Goal: Task Accomplishment & Management: Manage account settings

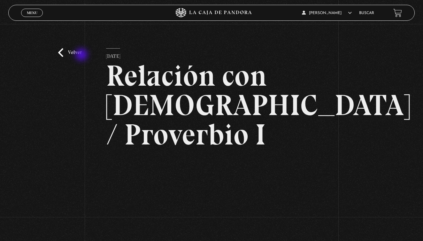
click at [78, 56] on link "Volver" at bounding box center [70, 52] width 24 height 9
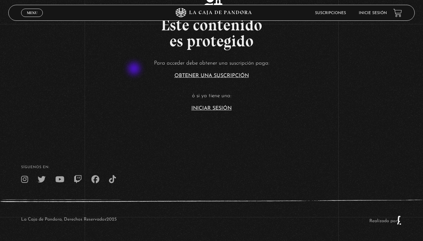
scroll to position [47, 0]
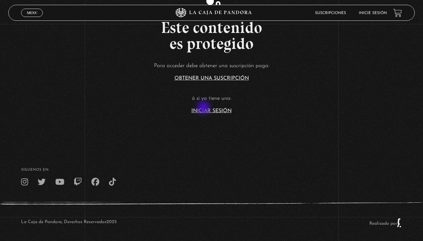
click at [206, 108] on link "Iniciar Sesión" at bounding box center [212, 110] width 40 height 5
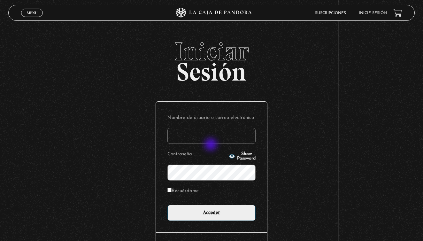
type input "carolinamadrigal7@gmail.com"
click at [212, 212] on input "Acceder" at bounding box center [212, 213] width 88 height 16
click at [189, 190] on label "Recuérdame" at bounding box center [183, 191] width 31 height 10
click at [172, 190] on input "Recuérdame" at bounding box center [170, 190] width 4 height 4
checkbox input "true"
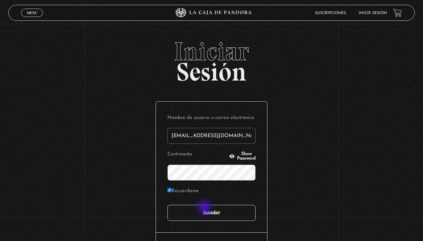
click at [205, 208] on input "Acceder" at bounding box center [212, 213] width 88 height 16
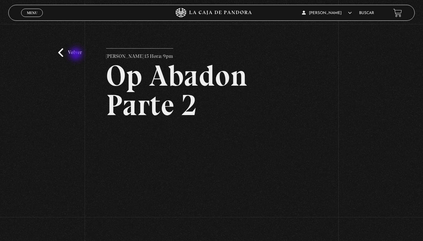
click at [75, 55] on link "Volver" at bounding box center [70, 52] width 24 height 9
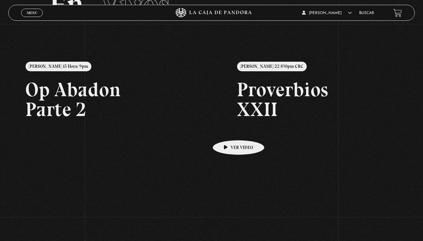
scroll to position [47, 0]
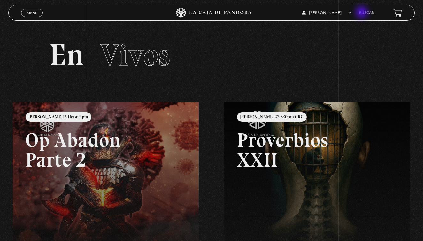
click at [363, 13] on link "Buscar" at bounding box center [367, 13] width 15 height 4
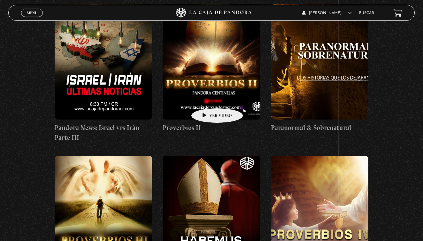
scroll to position [590, 0]
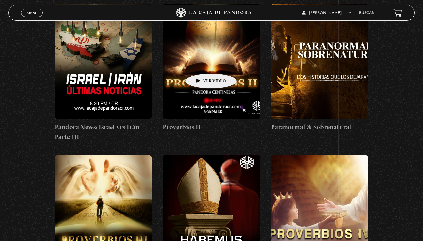
click at [201, 64] on figure at bounding box center [212, 61] width 98 height 115
